Goal: Entertainment & Leisure: Consume media (video, audio)

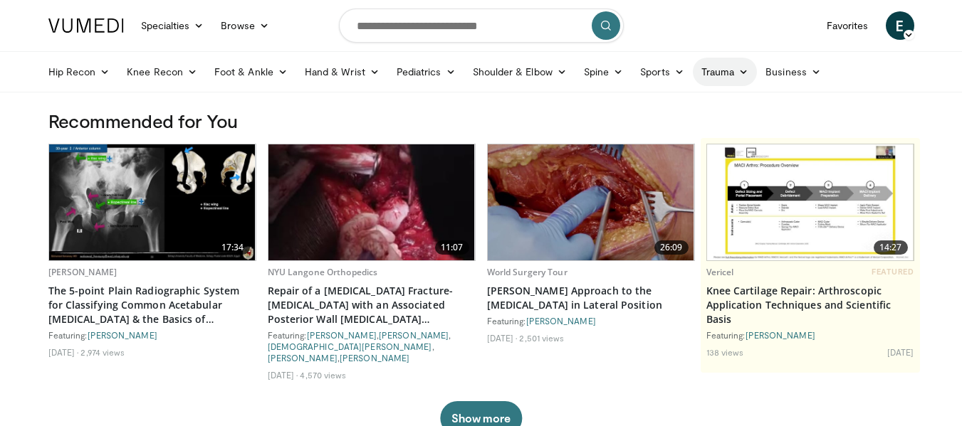
click at [703, 71] on link "Trauma" at bounding box center [725, 72] width 65 height 28
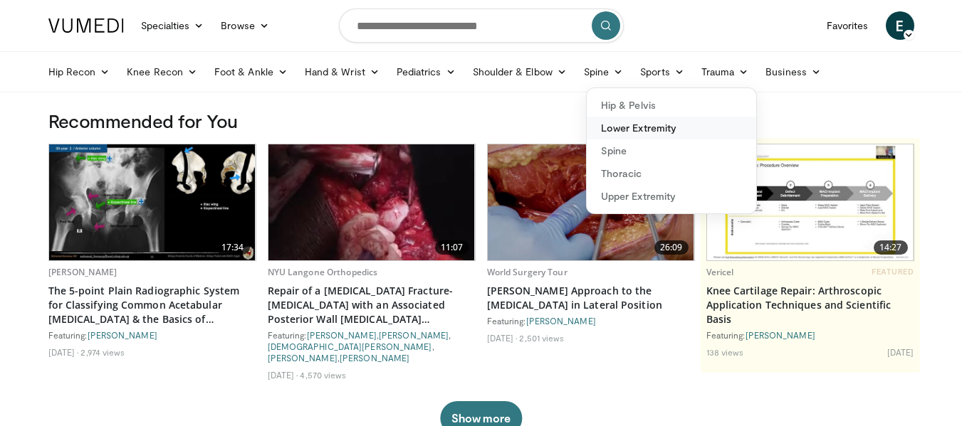
click at [665, 131] on link "Lower Extremity" at bounding box center [671, 128] width 169 height 23
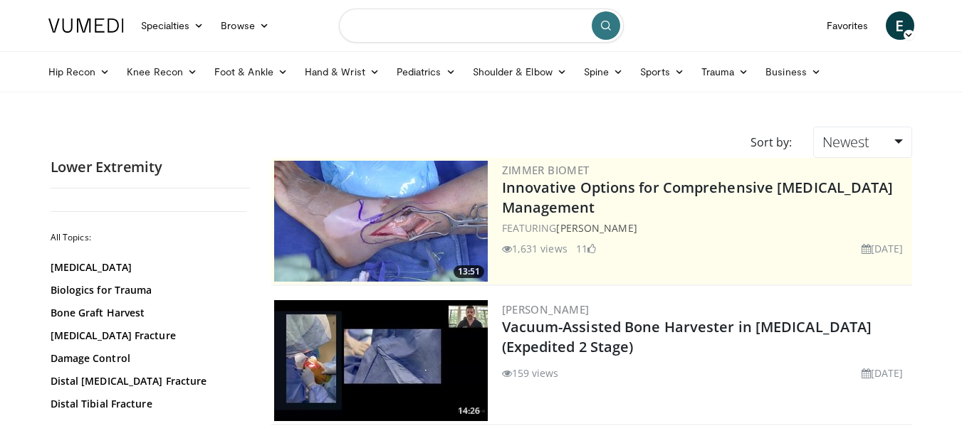
click at [384, 19] on input "Search topics, interventions" at bounding box center [481, 26] width 285 height 34
type input "**********"
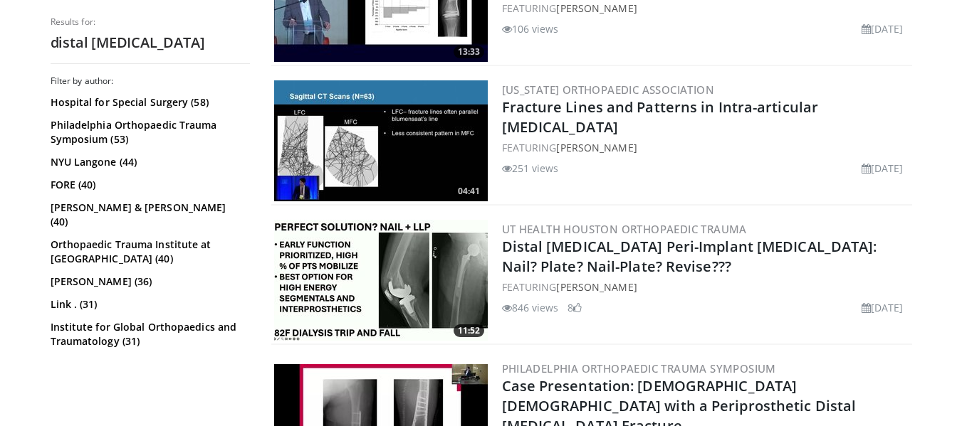
scroll to position [1095, 0]
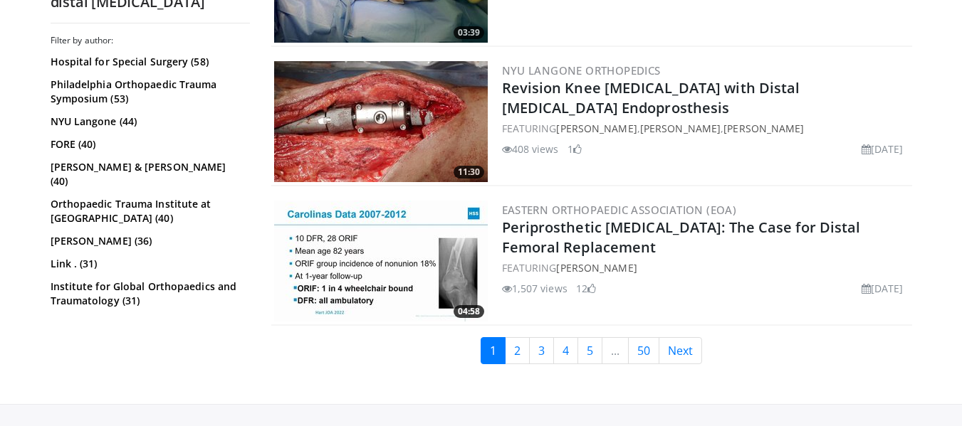
scroll to position [3665, 0]
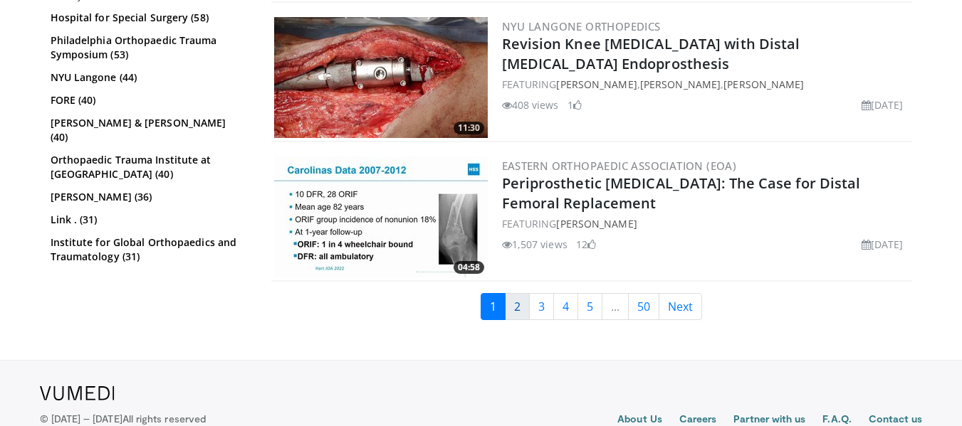
click at [519, 293] on link "2" at bounding box center [517, 306] width 25 height 27
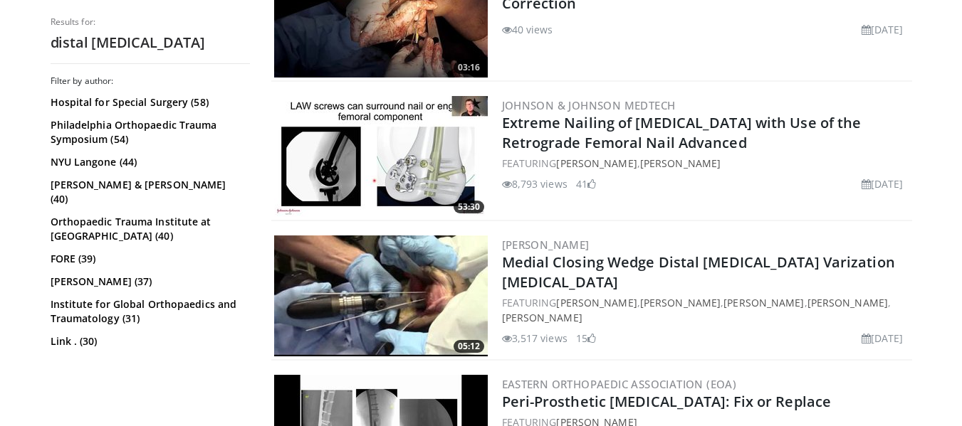
scroll to position [1191, 0]
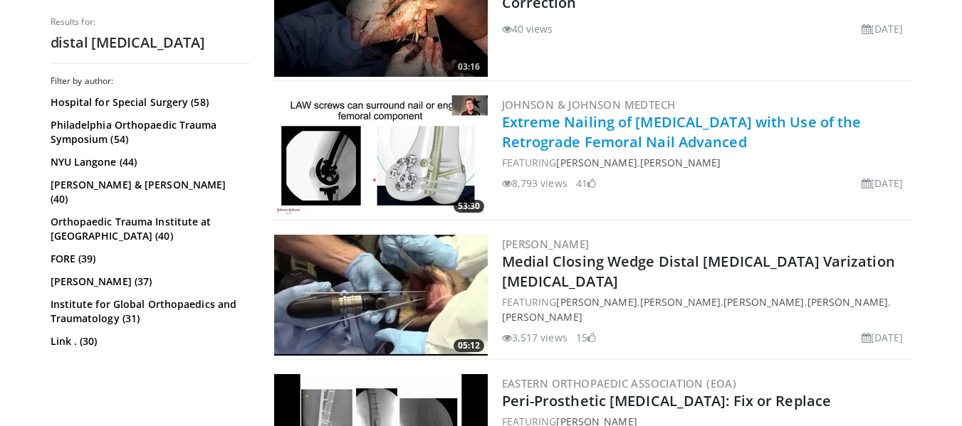
click at [679, 120] on link "Extreme Nailing of [MEDICAL_DATA] with Use of the Retrograde Femoral Nail Advan…" at bounding box center [682, 131] width 360 height 39
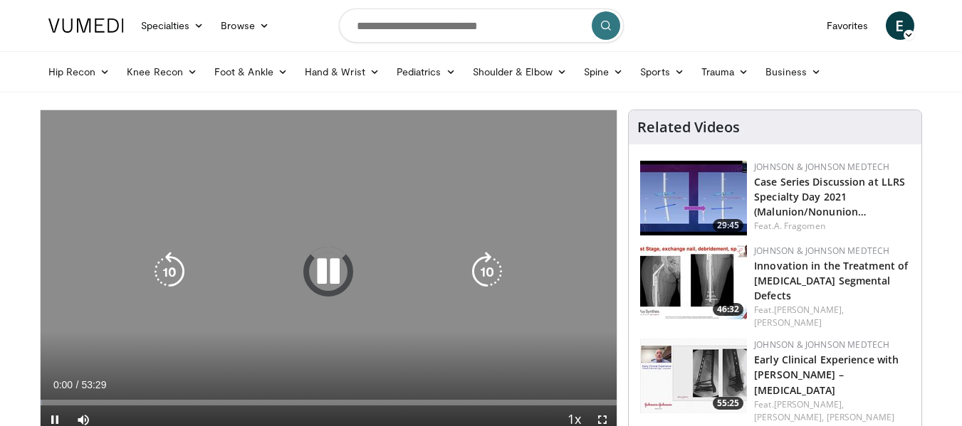
click at [337, 276] on icon "Video Player" at bounding box center [328, 272] width 40 height 40
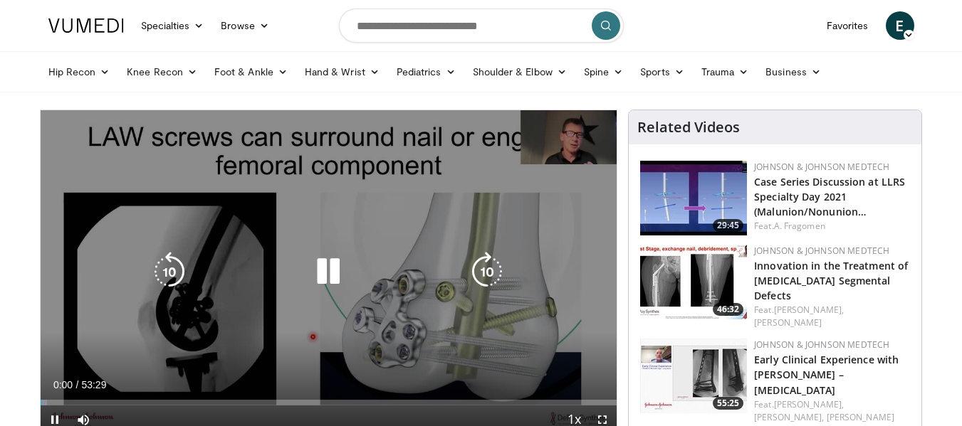
click at [337, 276] on icon "Video Player" at bounding box center [328, 272] width 40 height 40
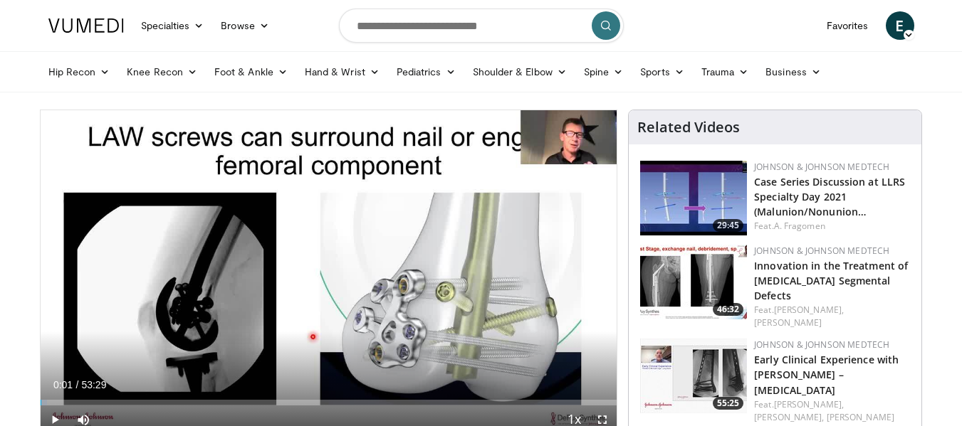
click at [337, 276] on div "10 seconds Tap to unmute" at bounding box center [329, 272] width 577 height 324
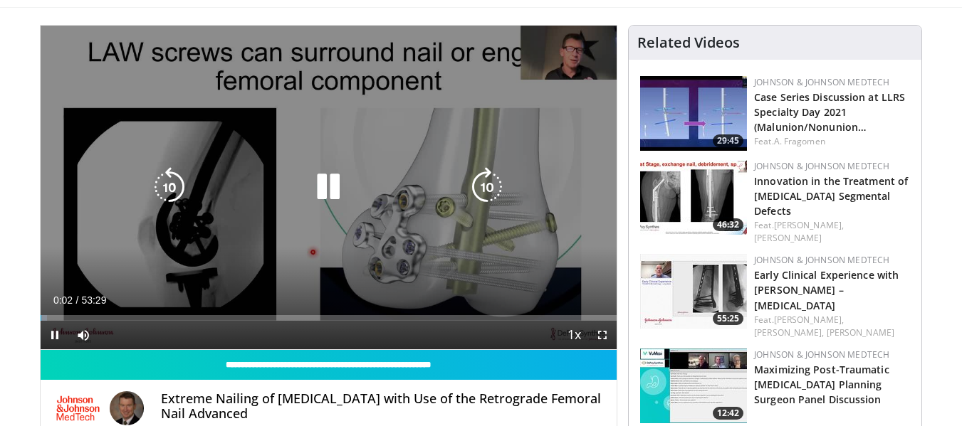
scroll to position [106, 0]
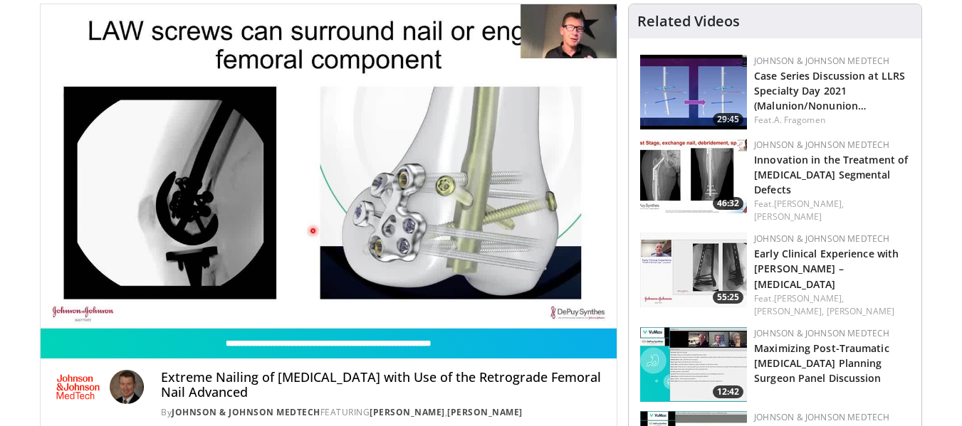
click at [53, 296] on div "10 seconds Tap to unmute" at bounding box center [329, 166] width 577 height 324
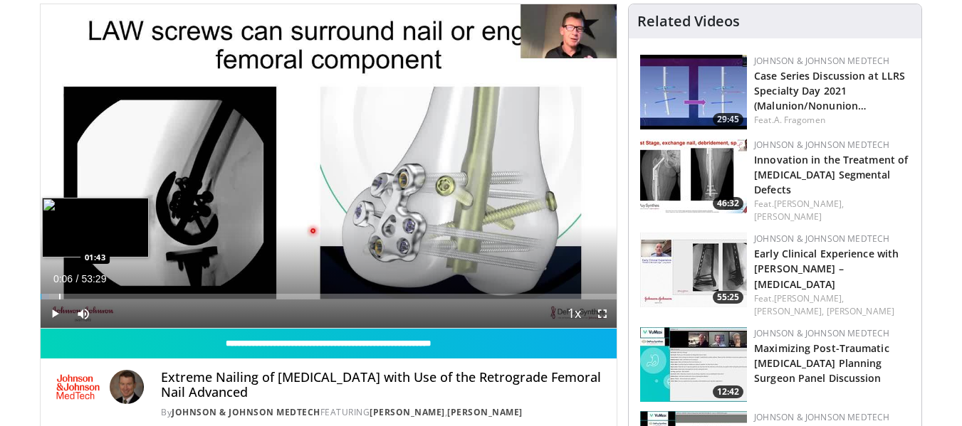
click at [59, 299] on div "Progress Bar" at bounding box center [59, 297] width 1 height 6
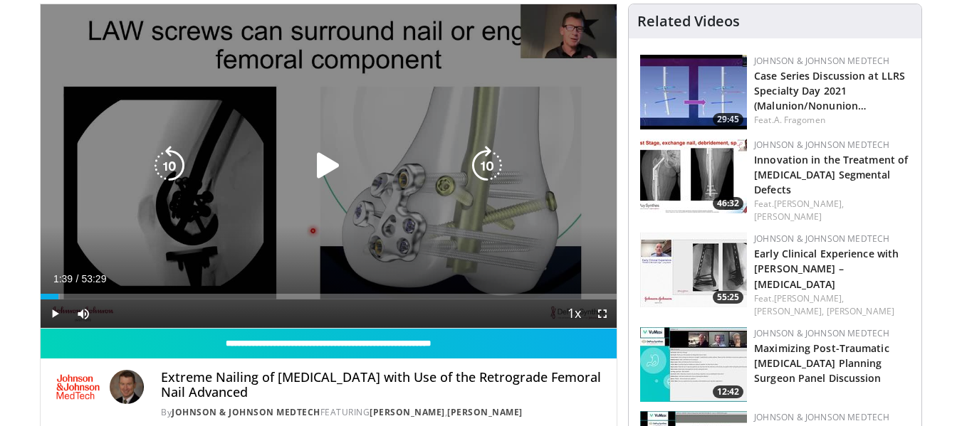
click at [169, 234] on div "10 seconds Tap to unmute" at bounding box center [329, 166] width 577 height 324
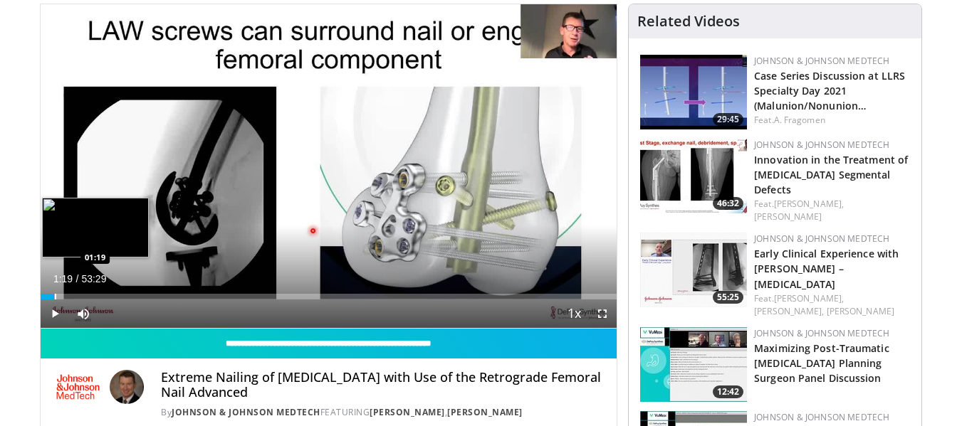
click at [55, 296] on div "Progress Bar" at bounding box center [55, 297] width 1 height 6
click at [51, 296] on div "Progress Bar" at bounding box center [51, 297] width 1 height 6
click at [72, 298] on div "Progress Bar" at bounding box center [72, 297] width 1 height 6
click at [80, 298] on div "Progress Bar" at bounding box center [80, 297] width 1 height 6
click at [92, 295] on div "Progress Bar" at bounding box center [92, 297] width 1 height 6
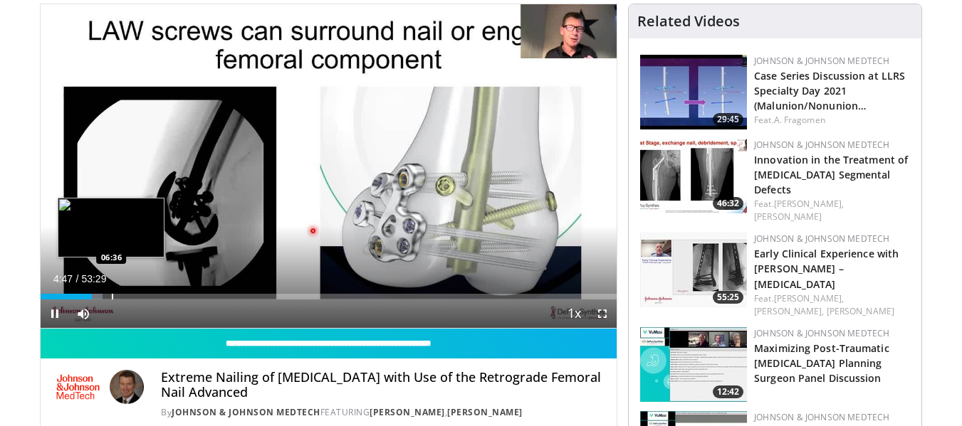
click at [111, 291] on div "Loaded : 10.82% 04:47 06:36" at bounding box center [329, 293] width 577 height 14
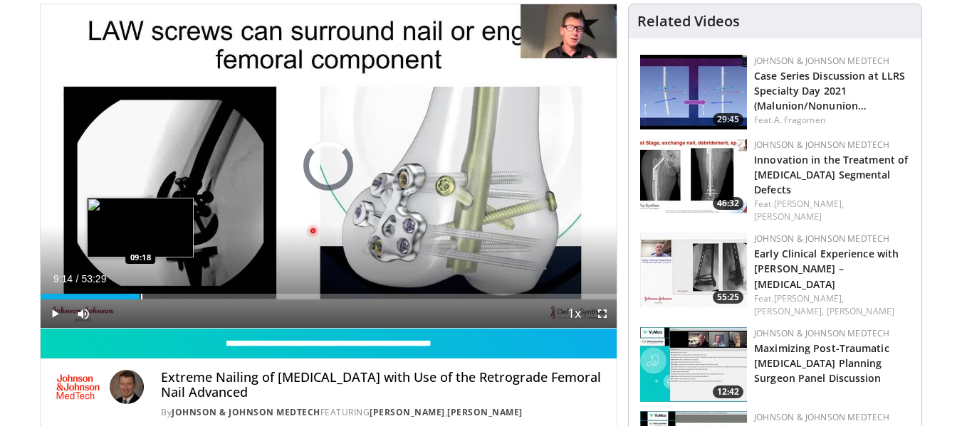
click at [141, 295] on div "Progress Bar" at bounding box center [141, 297] width 1 height 6
click at [150, 296] on div "Progress Bar" at bounding box center [150, 297] width 1 height 6
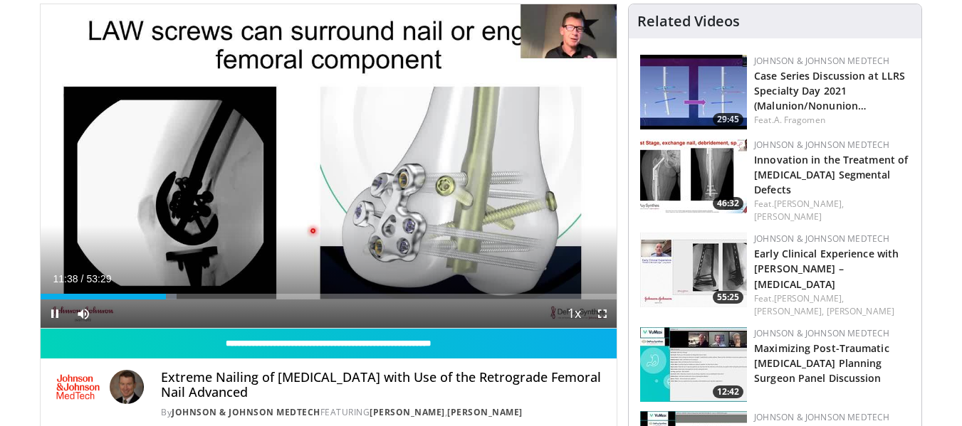
click at [167, 273] on div "Current Time 11:38 / Duration 53:29" at bounding box center [329, 279] width 577 height 13
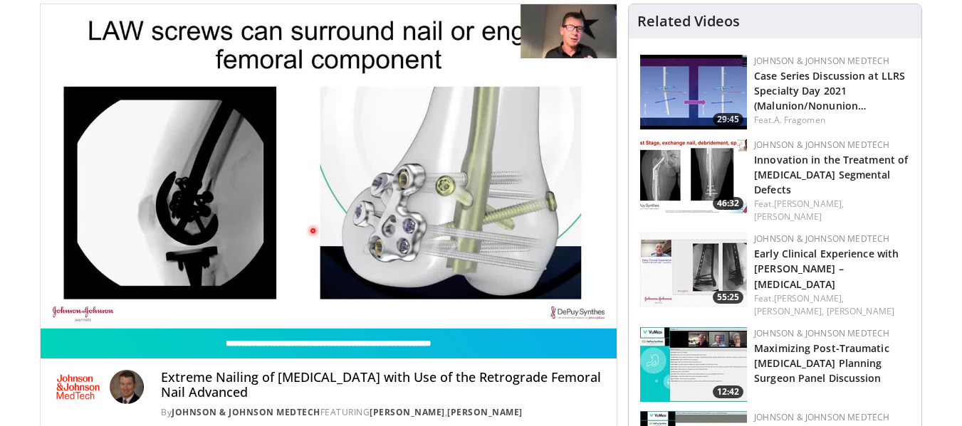
click at [167, 272] on video-js "**********" at bounding box center [329, 166] width 577 height 325
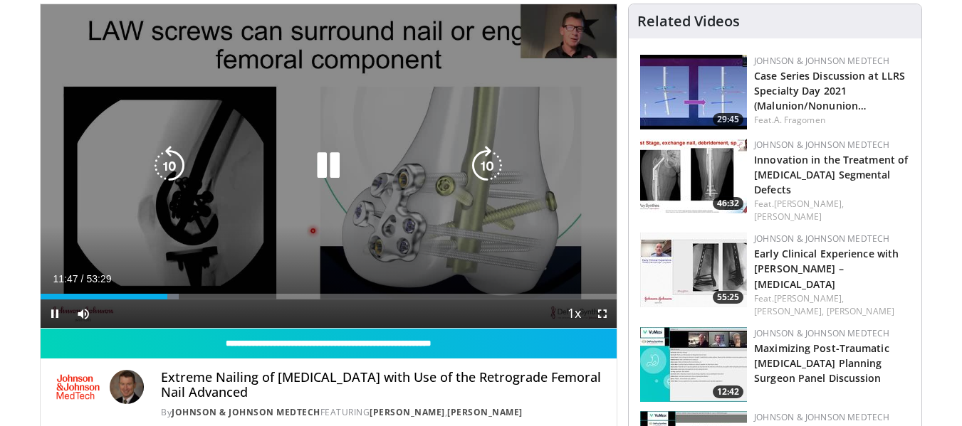
click at [325, 154] on icon "Video Player" at bounding box center [328, 166] width 40 height 40
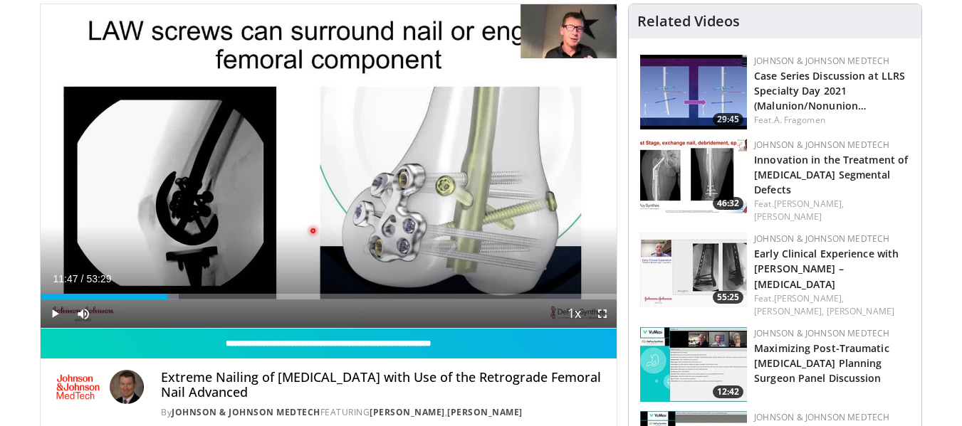
click at [325, 154] on div "10 seconds Tap to unmute" at bounding box center [329, 166] width 577 height 324
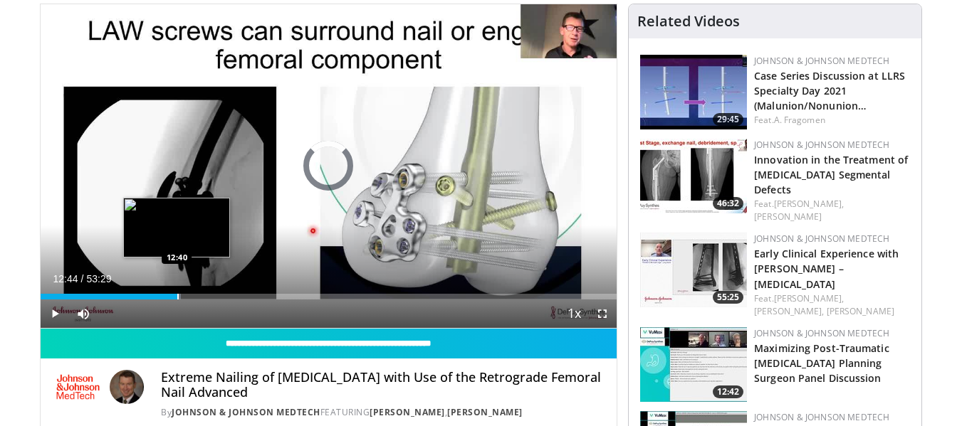
click at [177, 298] on div "Progress Bar" at bounding box center [177, 297] width 1 height 6
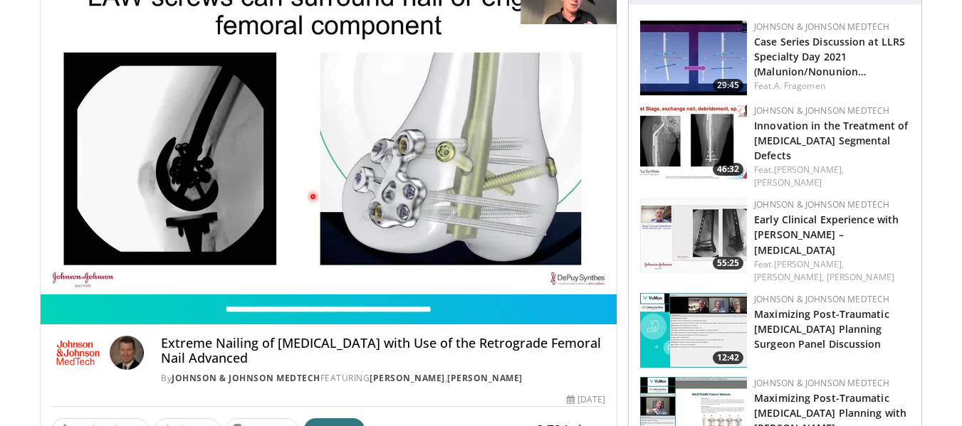
scroll to position [133, 0]
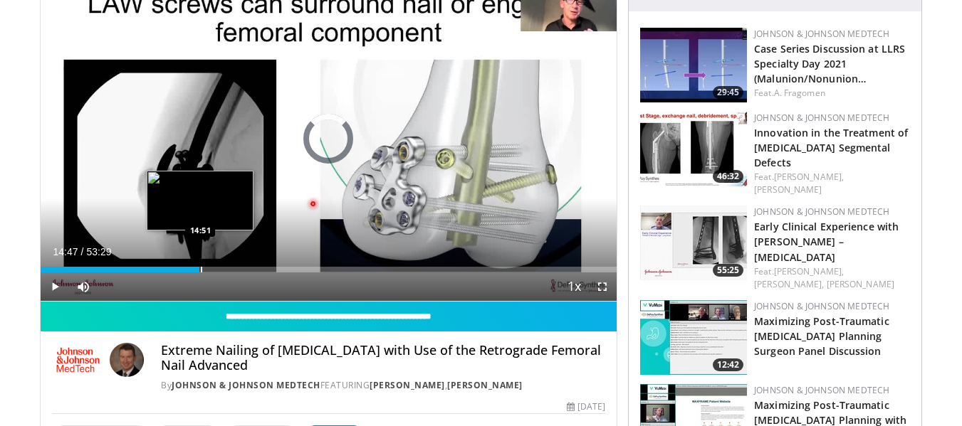
click at [201, 270] on div "Progress Bar" at bounding box center [201, 270] width 1 height 6
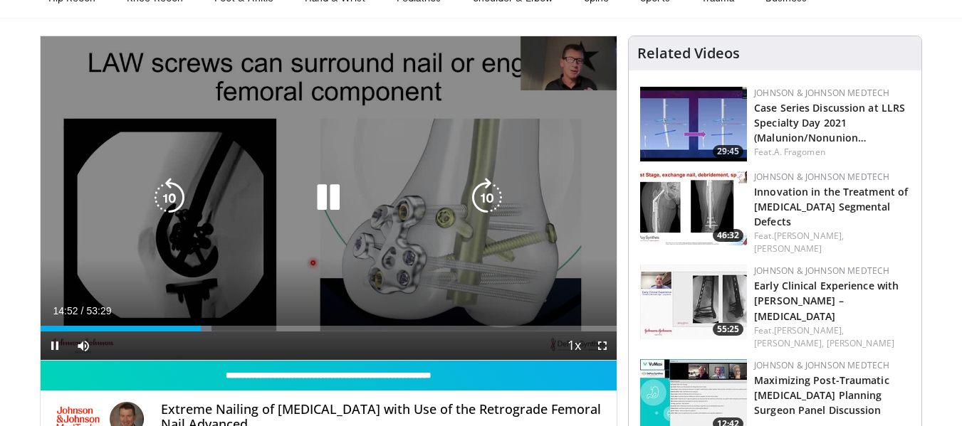
scroll to position [75, 0]
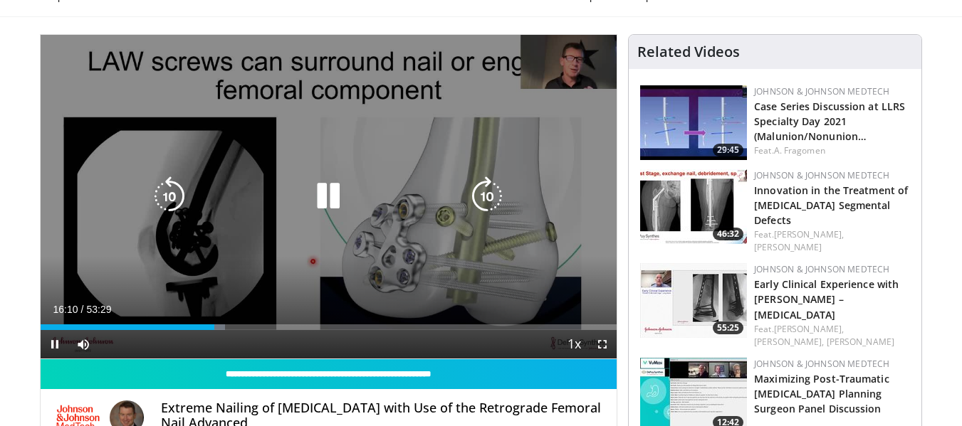
click at [325, 196] on icon "Video Player" at bounding box center [328, 197] width 40 height 40
click at [333, 195] on icon "Video Player" at bounding box center [328, 197] width 40 height 40
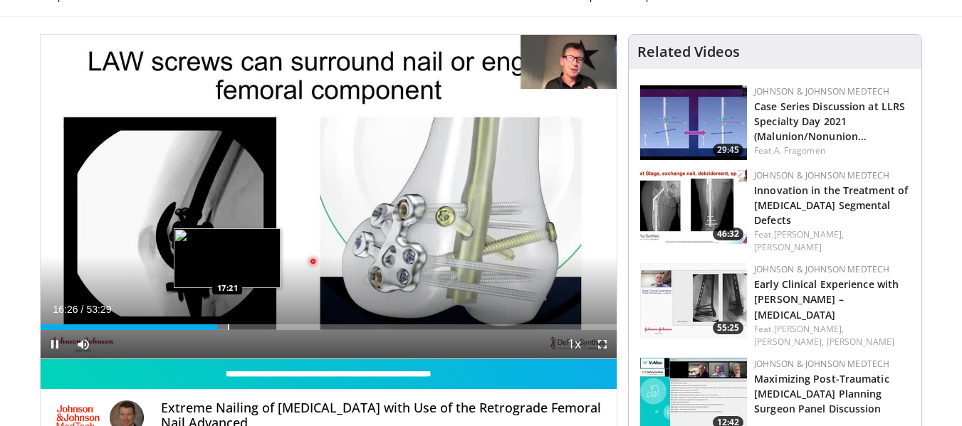
click at [228, 329] on div "Progress Bar" at bounding box center [228, 328] width 1 height 6
click at [225, 326] on div "Progress Bar" at bounding box center [225, 328] width 1 height 6
click at [224, 326] on div "Progress Bar" at bounding box center [224, 328] width 1 height 6
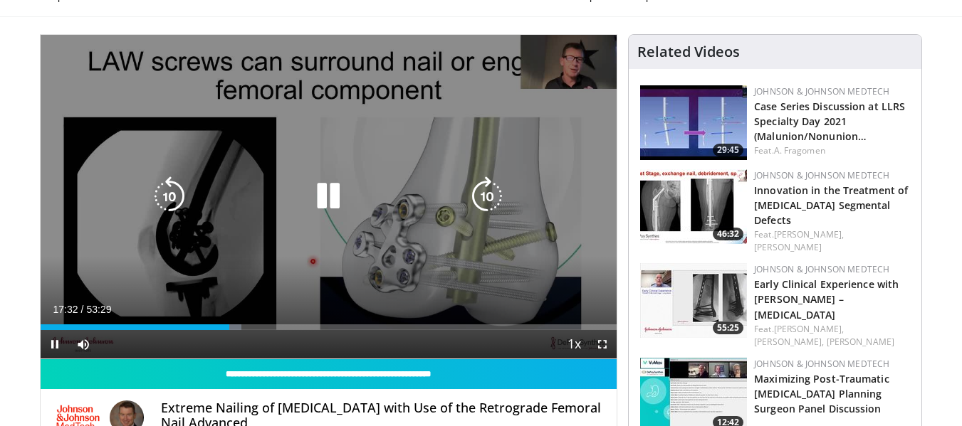
click at [331, 186] on icon "Video Player" at bounding box center [328, 197] width 40 height 40
click at [331, 187] on icon "Video Player" at bounding box center [328, 197] width 40 height 40
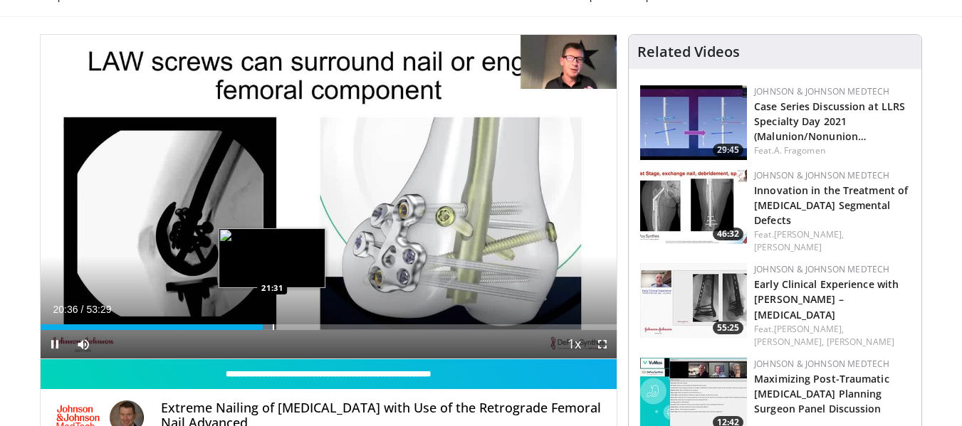
click at [271, 327] on div "Loaded : 40.49% 20:36 21:31" at bounding box center [329, 328] width 577 height 6
click at [275, 327] on div "Progress Bar" at bounding box center [275, 328] width 1 height 6
click at [283, 327] on div "Progress Bar" at bounding box center [283, 328] width 1 height 6
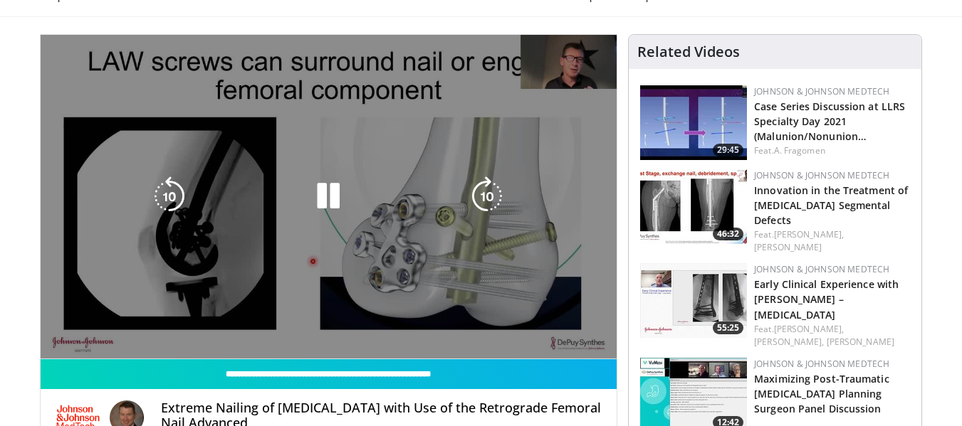
click at [291, 327] on video-js "**********" at bounding box center [329, 197] width 577 height 325
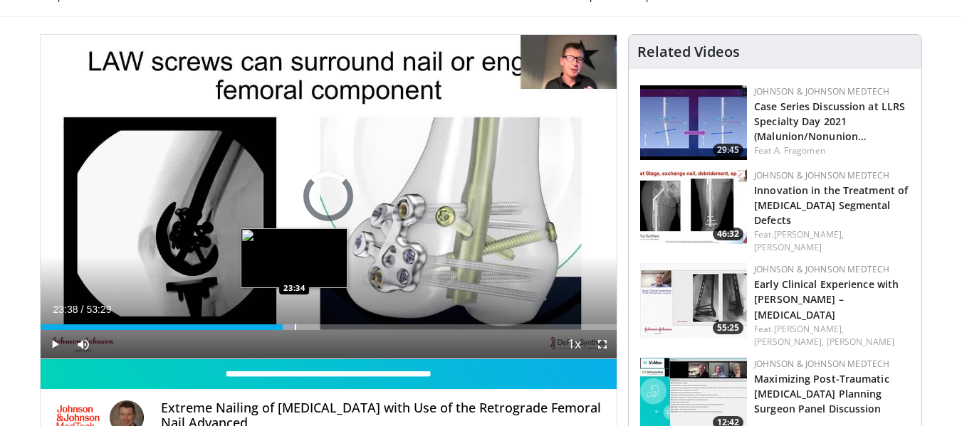
click at [295, 330] on div "Progress Bar" at bounding box center [295, 328] width 1 height 6
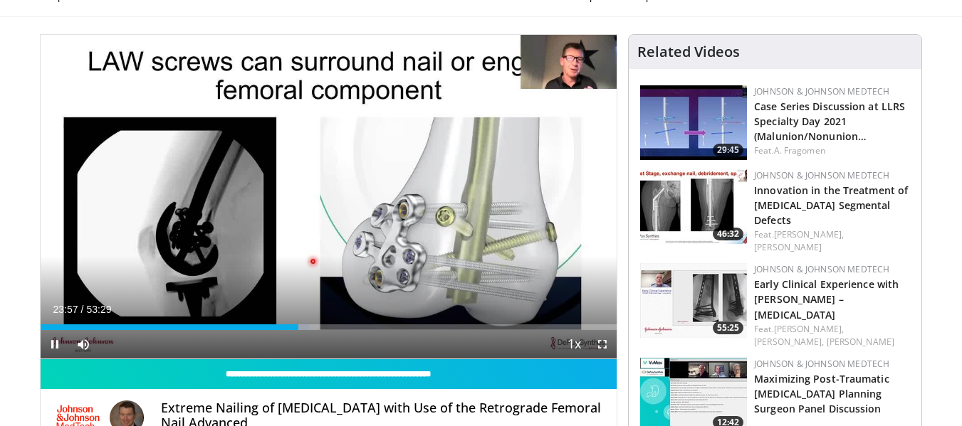
click at [314, 330] on div "Current Time 23:57 / Duration 53:29 Pause Skip Backward Skip Forward Mute Loade…" at bounding box center [329, 344] width 577 height 28
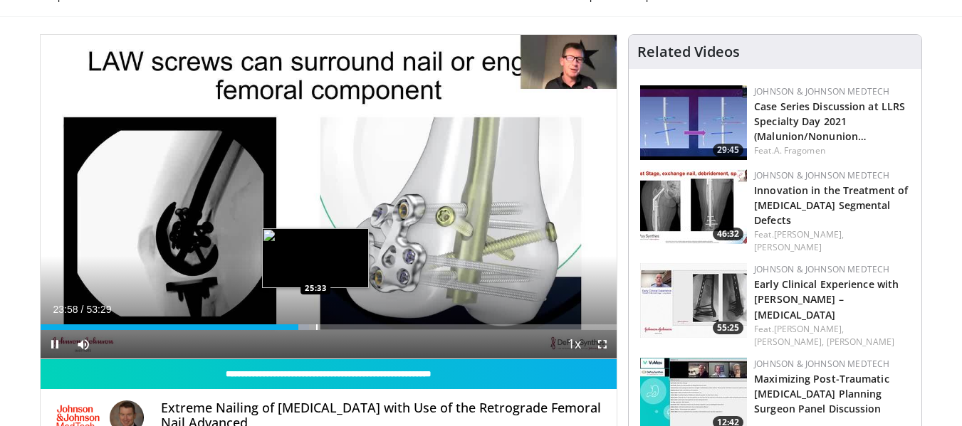
click at [316, 325] on div "Progress Bar" at bounding box center [316, 328] width 1 height 6
click at [328, 326] on div "Progress Bar" at bounding box center [328, 328] width 1 height 6
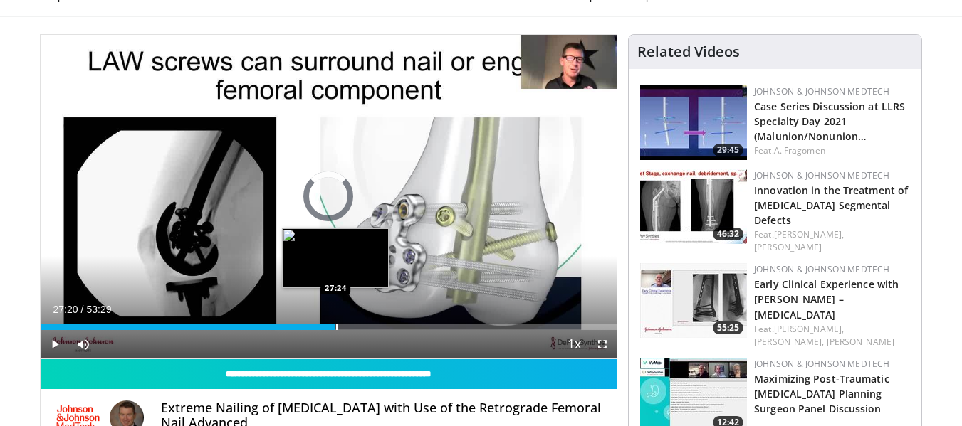
click at [336, 327] on div "Progress Bar" at bounding box center [336, 328] width 1 height 6
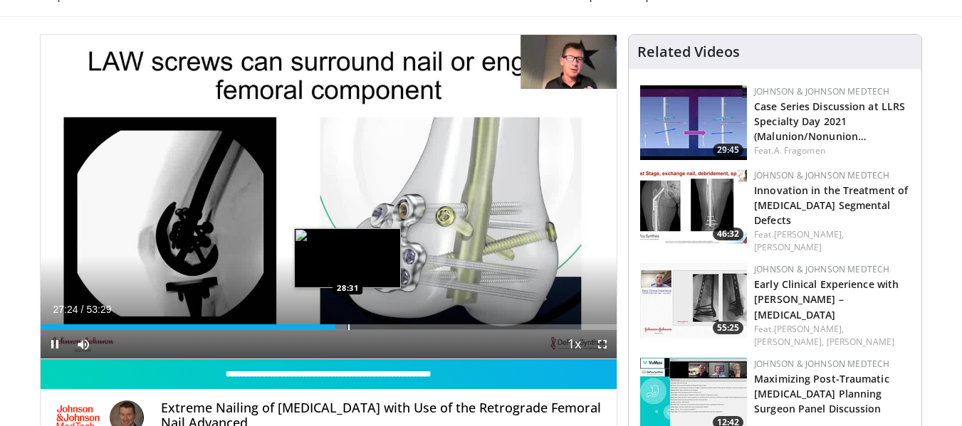
click at [347, 323] on div "Loaded : 53.17% 27:24 28:31" at bounding box center [329, 324] width 577 height 14
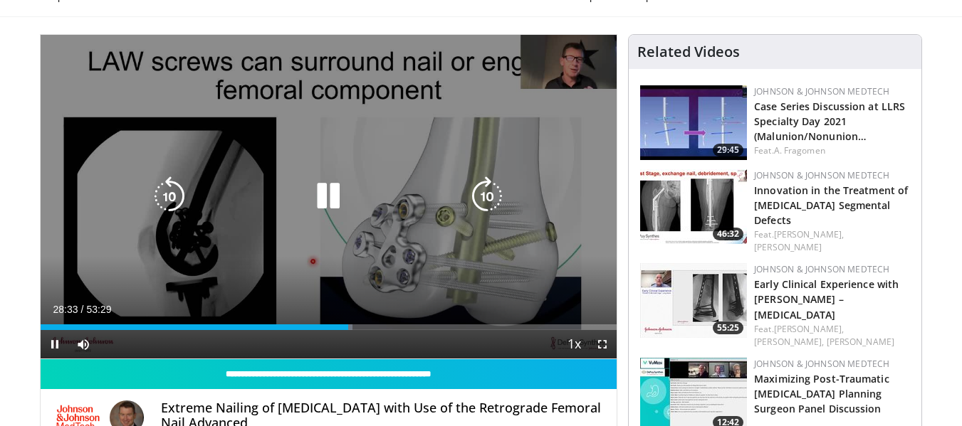
click at [542, 222] on div "10 seconds Tap to unmute" at bounding box center [329, 197] width 577 height 324
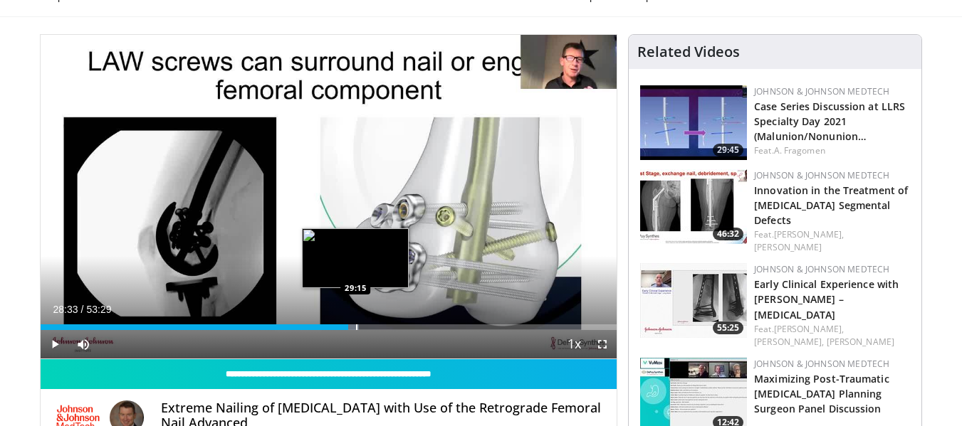
click at [356, 328] on div "Progress Bar" at bounding box center [356, 328] width 1 height 6
click at [360, 328] on div "Progress Bar" at bounding box center [360, 328] width 1 height 6
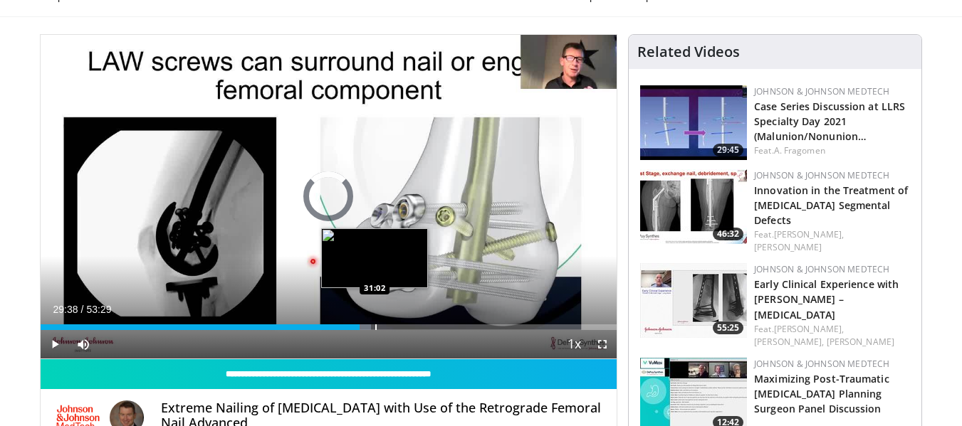
click at [374, 328] on div "Loaded : 57.34% 29:38 31:02" at bounding box center [329, 328] width 577 height 6
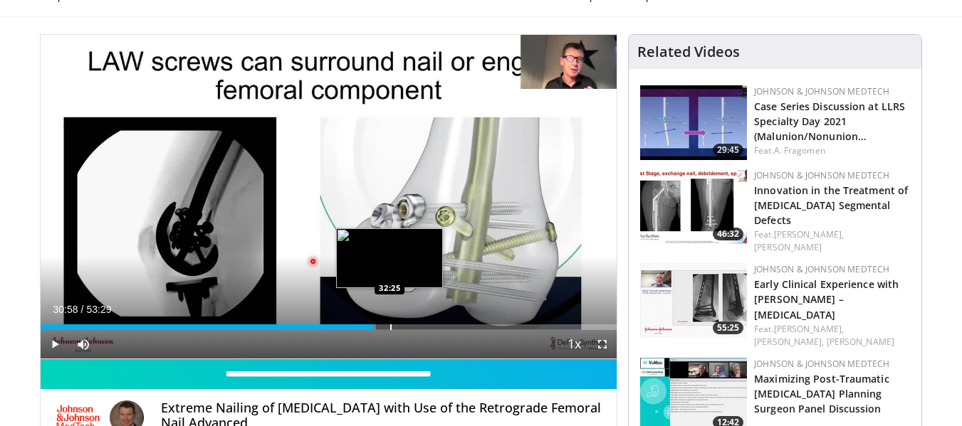
click at [390, 328] on div "Progress Bar" at bounding box center [390, 328] width 1 height 6
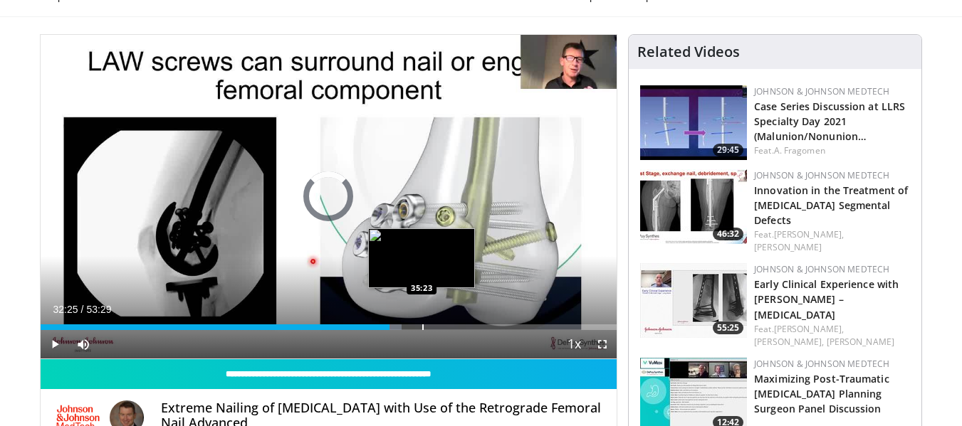
click at [422, 327] on div "Progress Bar" at bounding box center [422, 328] width 1 height 6
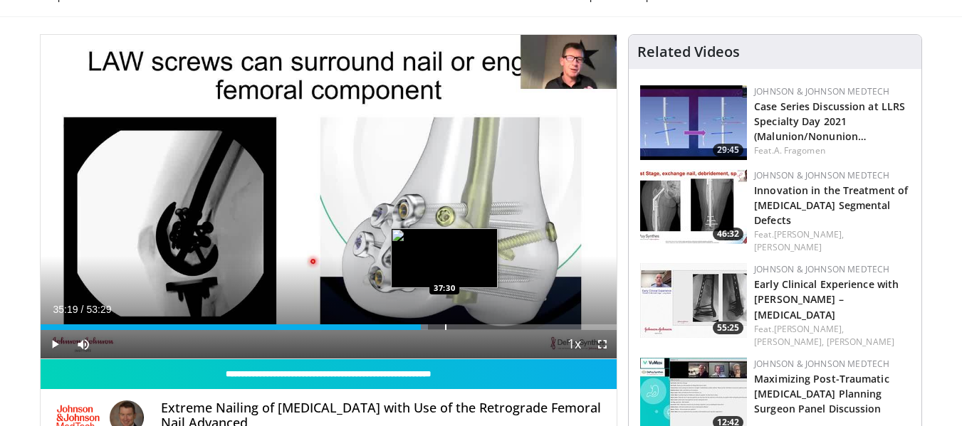
click at [445, 328] on div "Progress Bar" at bounding box center [445, 328] width 1 height 6
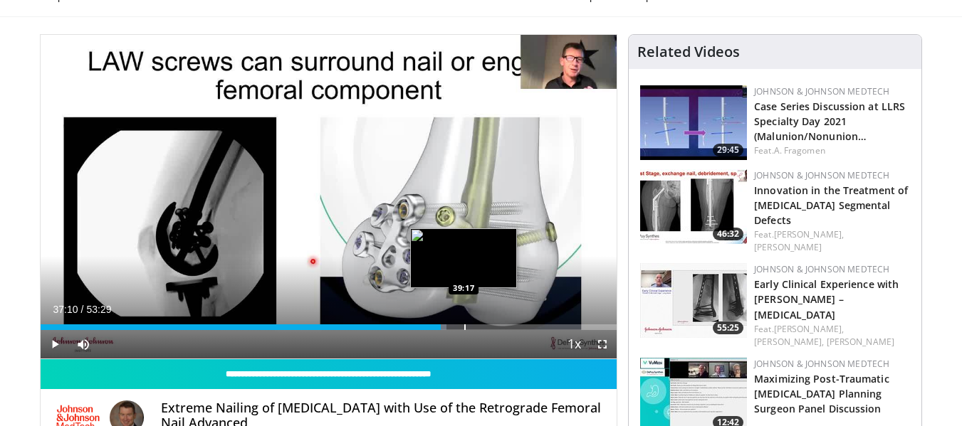
click at [464, 325] on div "Progress Bar" at bounding box center [464, 328] width 1 height 6
